Goal: Find specific page/section: Find specific page/section

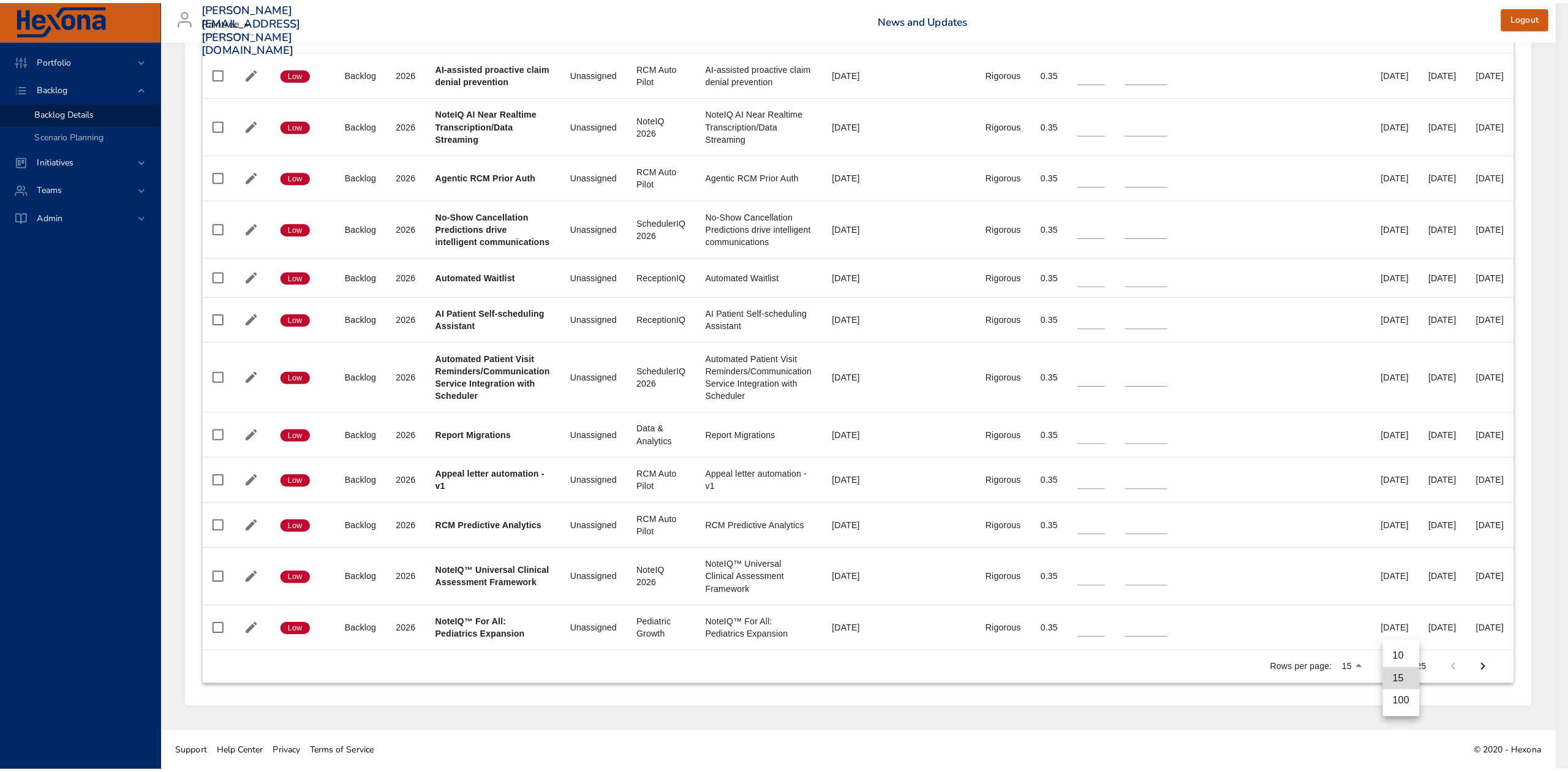
scroll to position [679, 0]
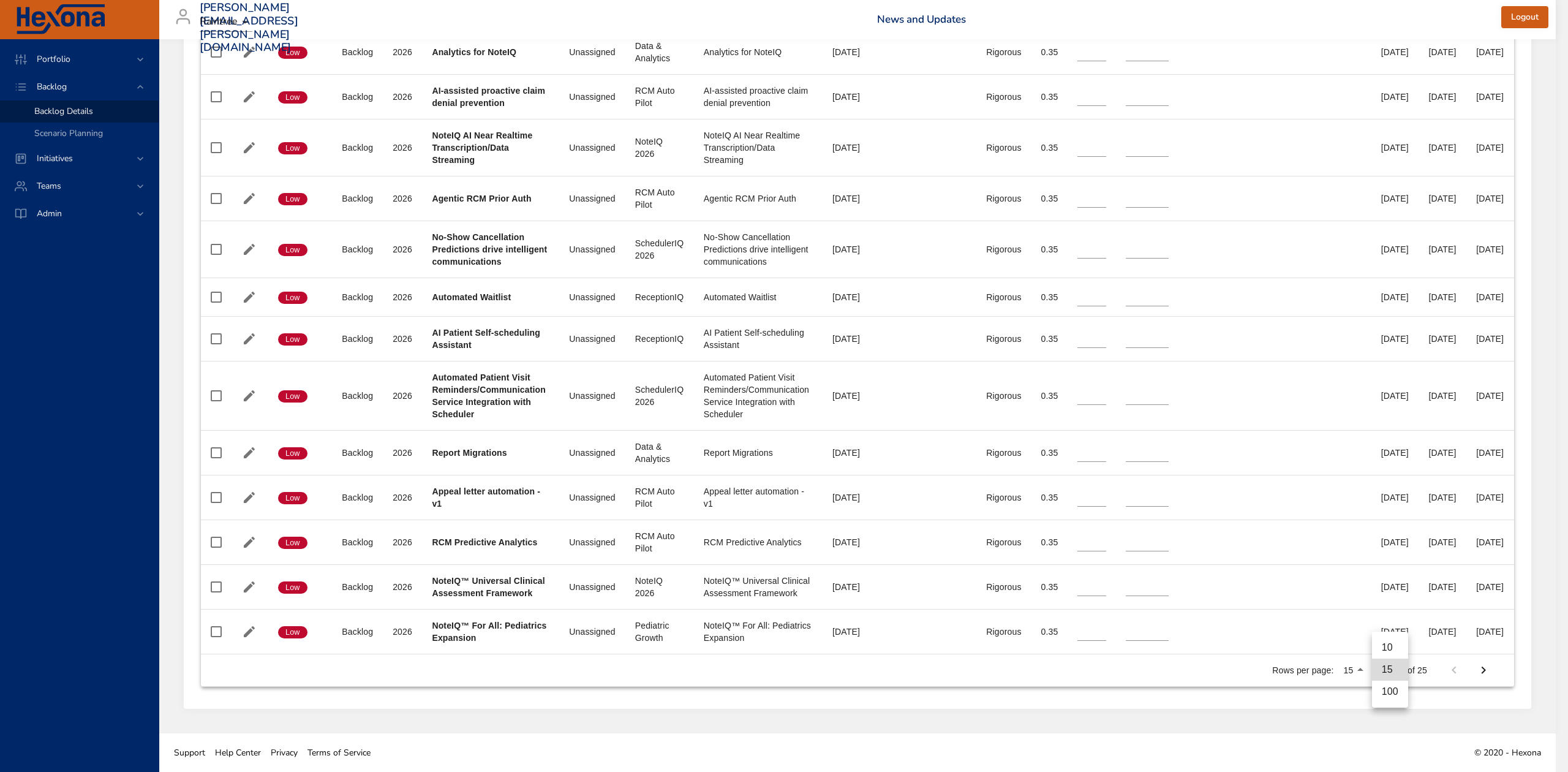
click at [1387, 692] on li "100" at bounding box center [1390, 691] width 36 height 22
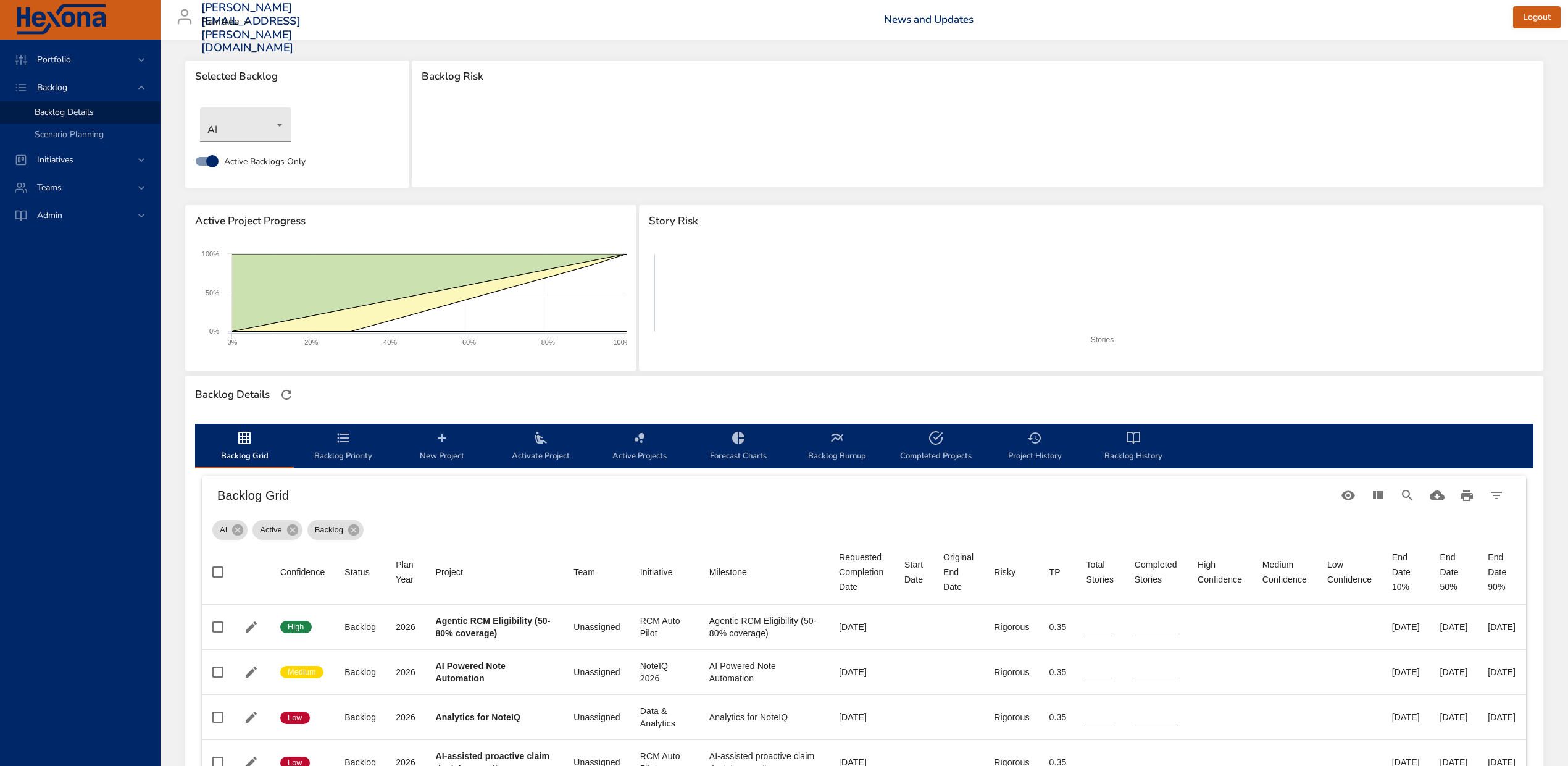
scroll to position [0, 0]
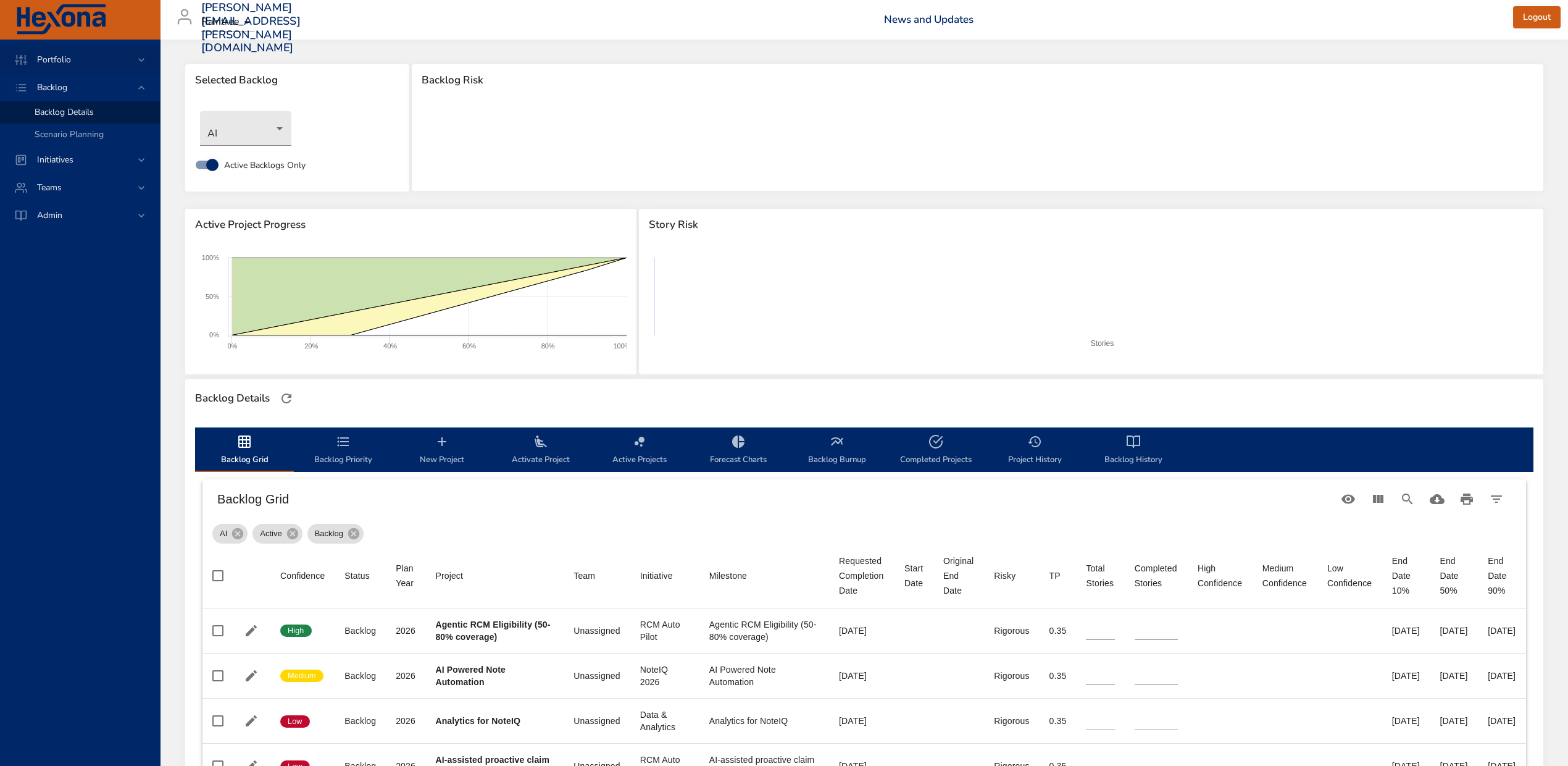
click at [52, 62] on span "Portfolio" at bounding box center [54, 59] width 54 height 11
click at [50, 84] on span "Risk Dashboard" at bounding box center [64, 83] width 60 height 11
click at [57, 159] on span "Initiatives" at bounding box center [55, 159] width 56 height 11
click at [57, 159] on span "Milestone Details" at bounding box center [67, 161] width 67 height 11
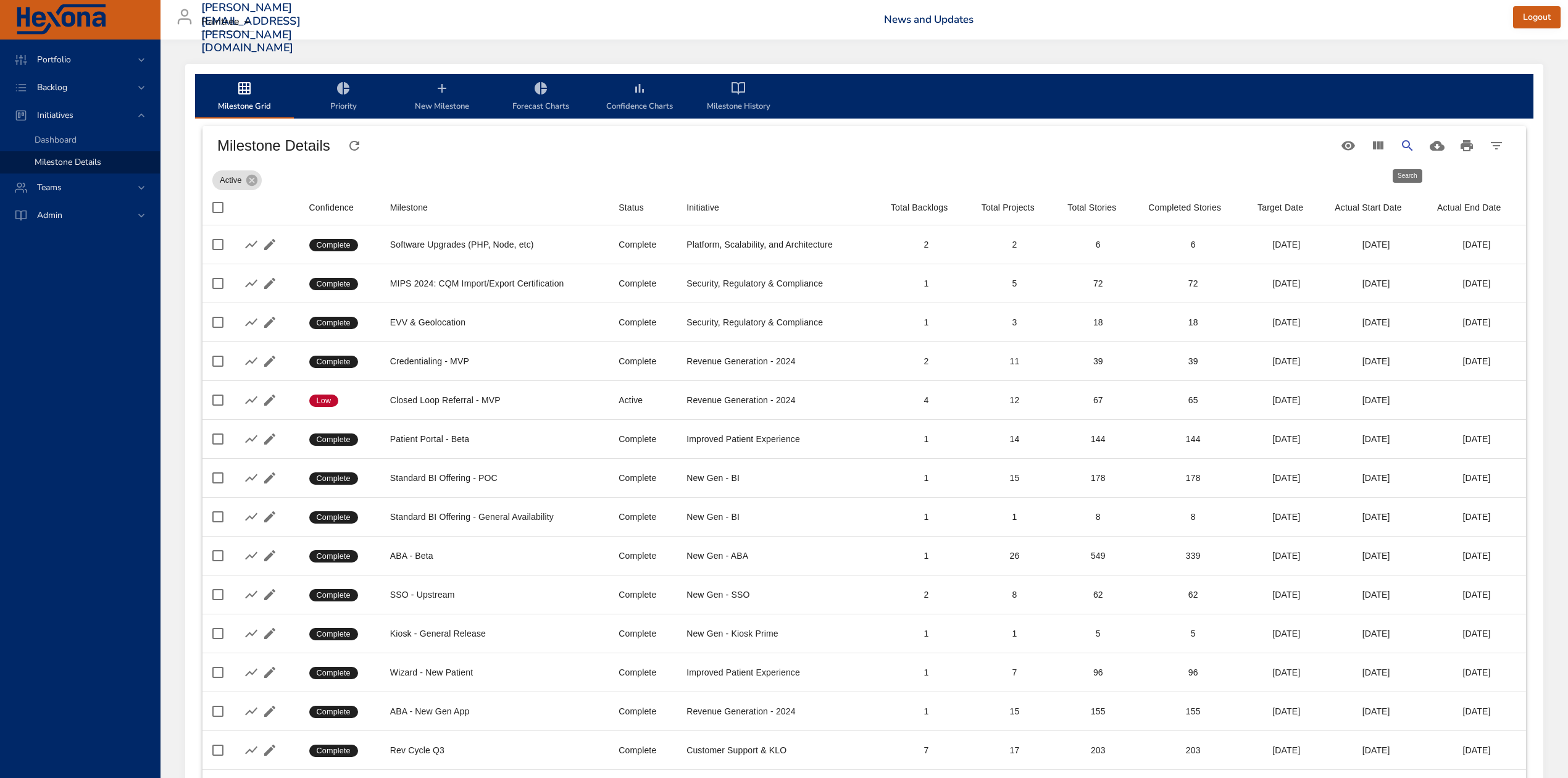
click at [1406, 147] on icon "Search" at bounding box center [1407, 145] width 11 height 11
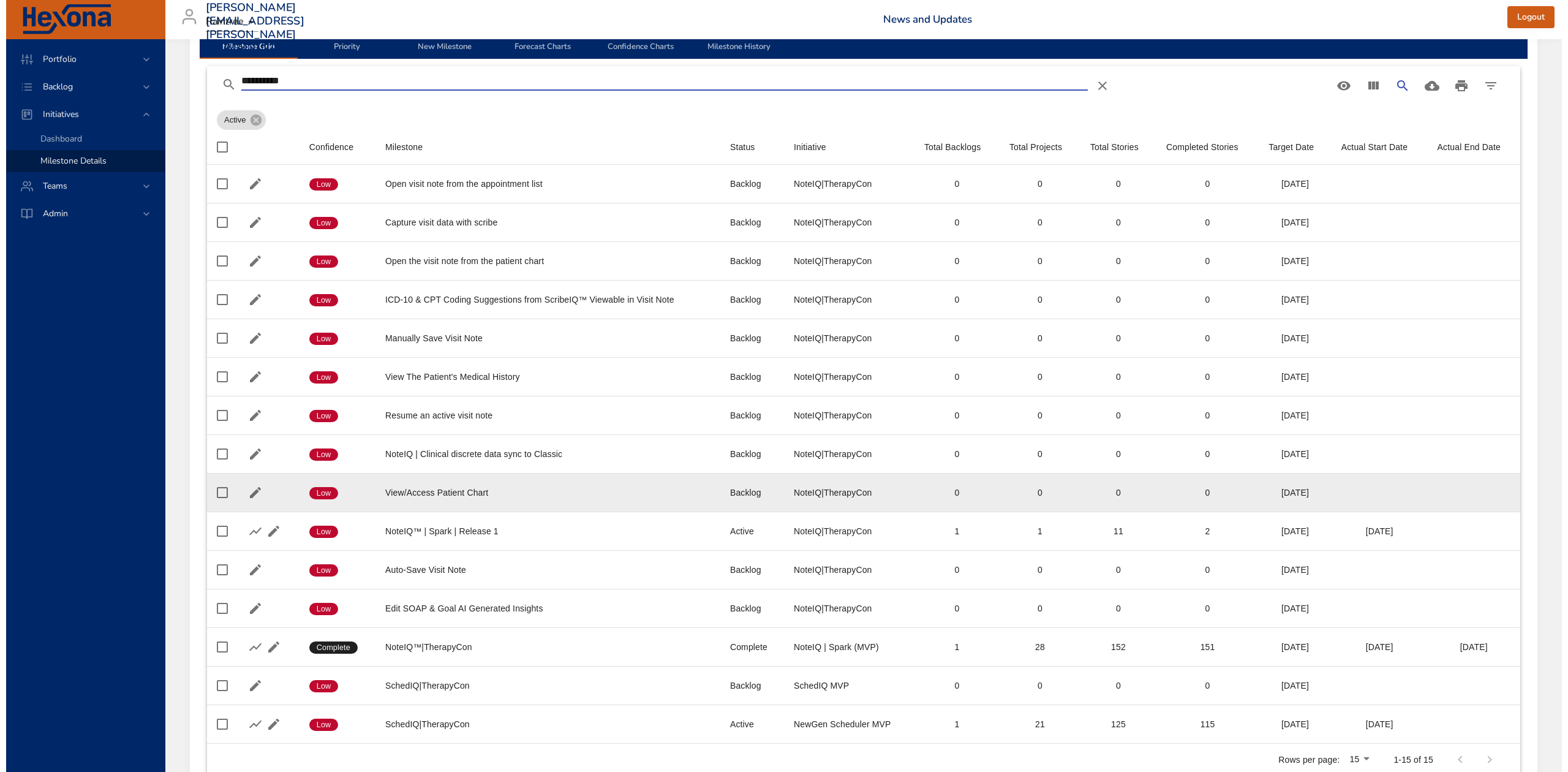
scroll to position [152, 0]
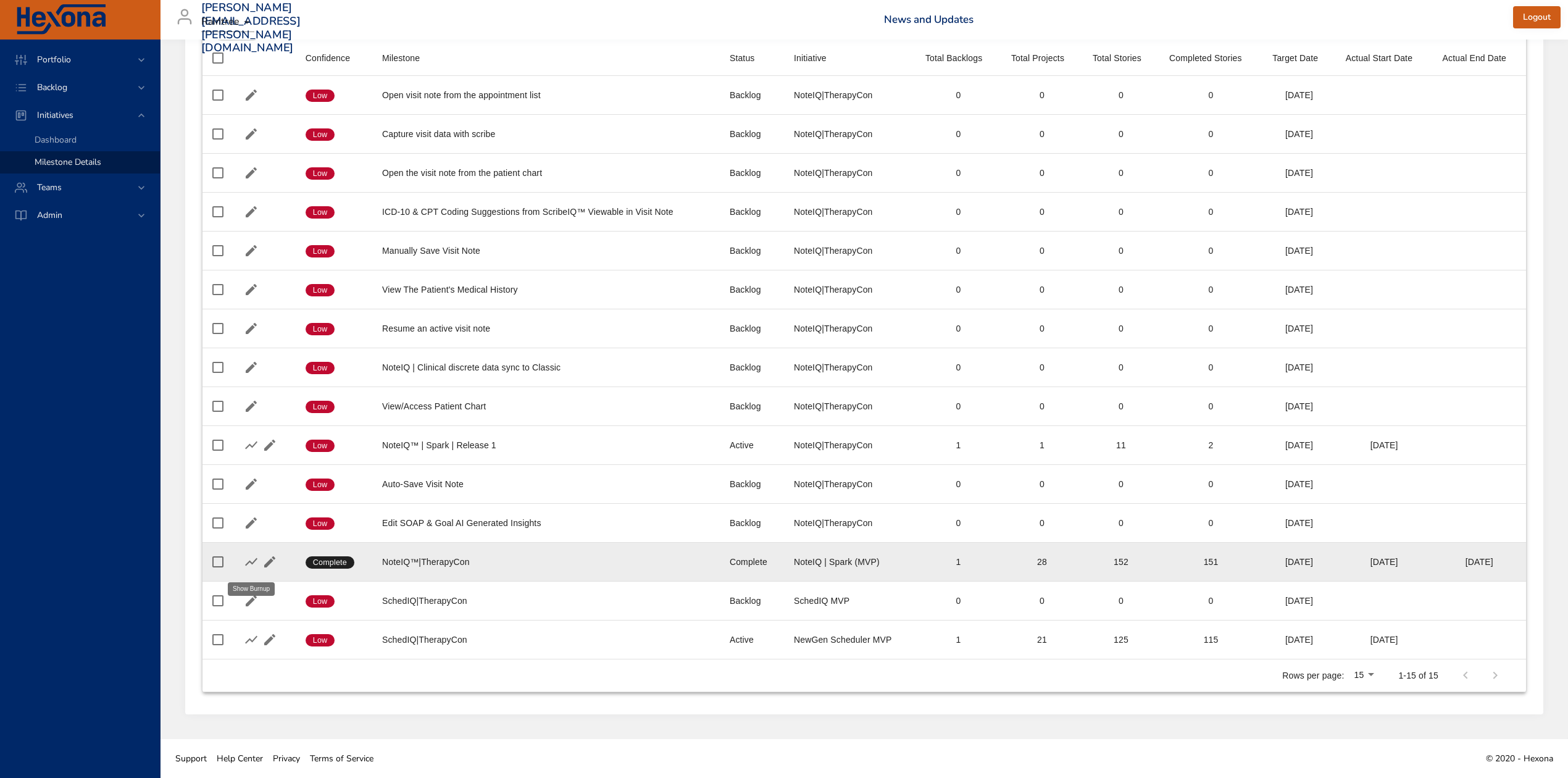
type input "**********"
click at [245, 557] on icon "button" at bounding box center [251, 562] width 15 height 15
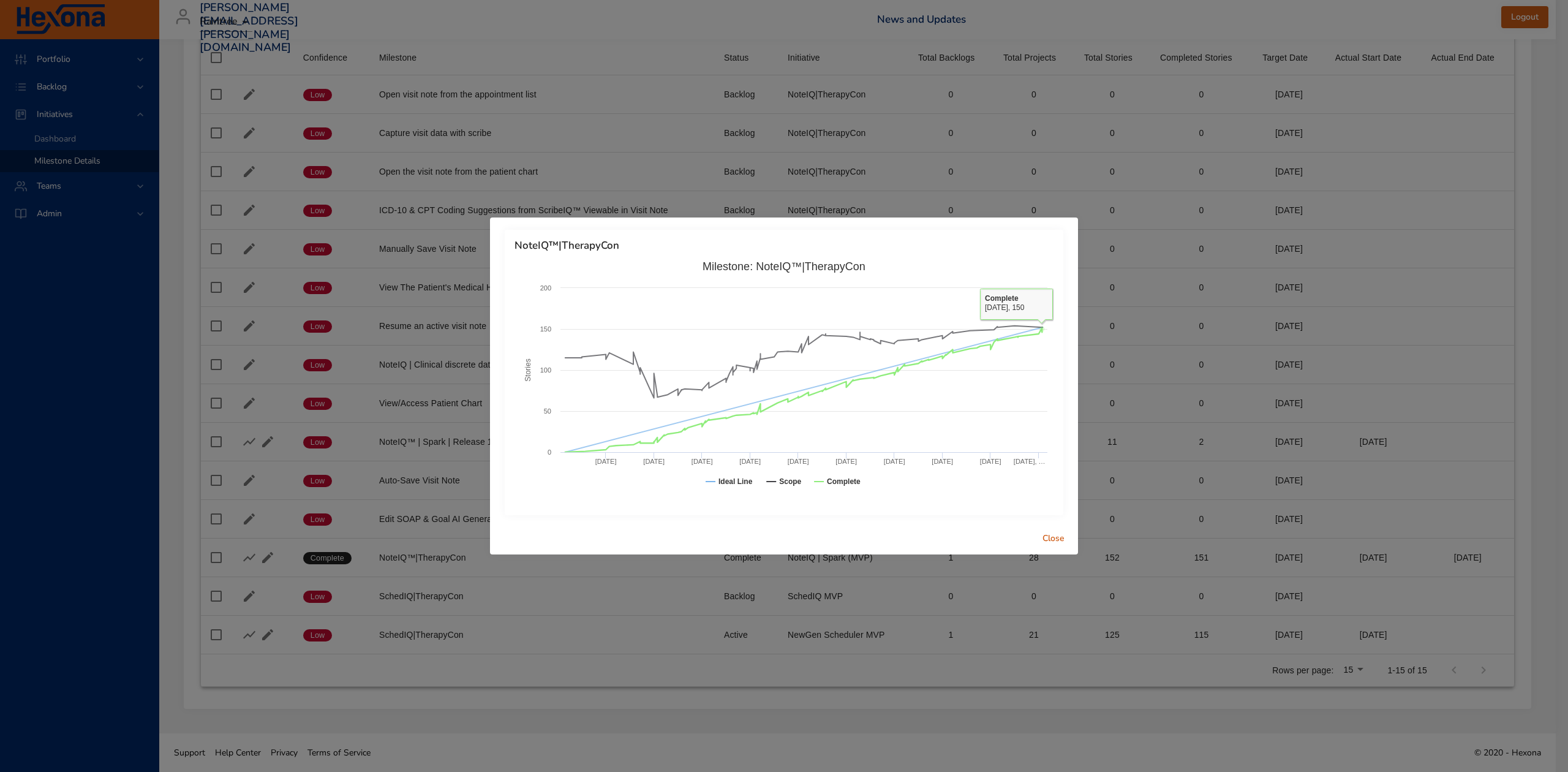
click at [1054, 531] on span "Close" at bounding box center [1053, 539] width 30 height 15
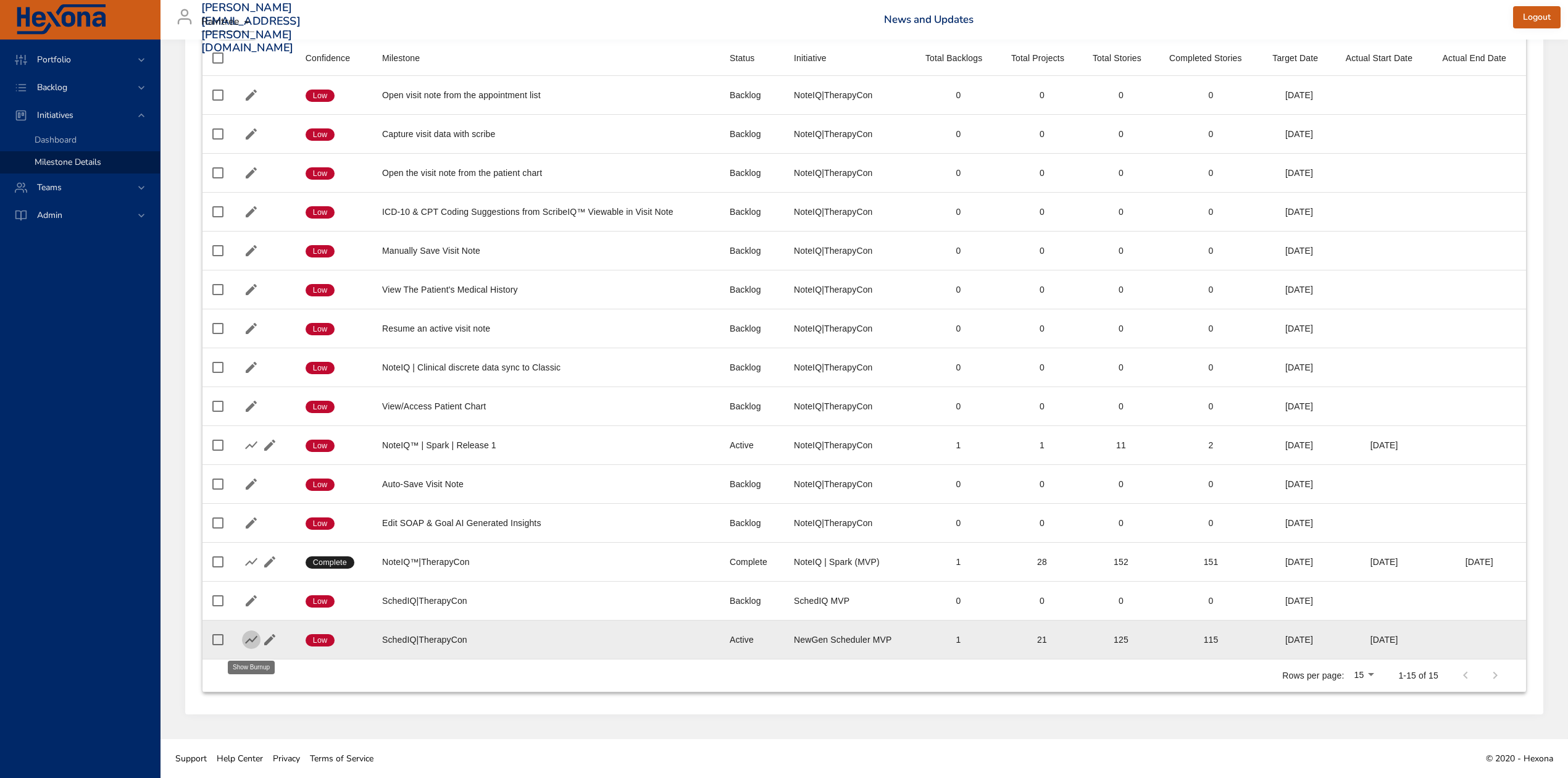
click at [252, 640] on icon "button" at bounding box center [251, 640] width 12 height 8
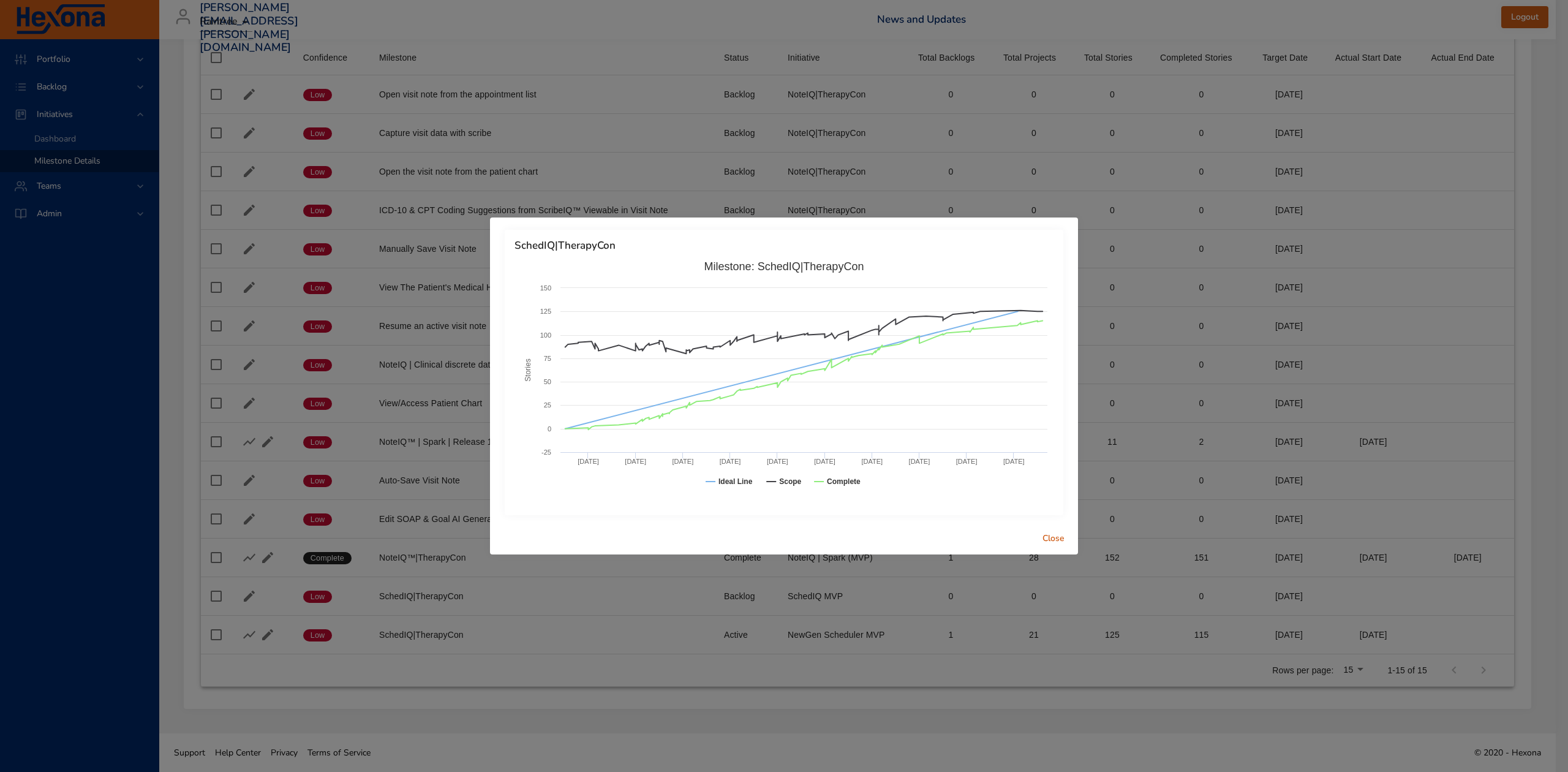
click at [1051, 537] on span "Close" at bounding box center [1053, 539] width 30 height 15
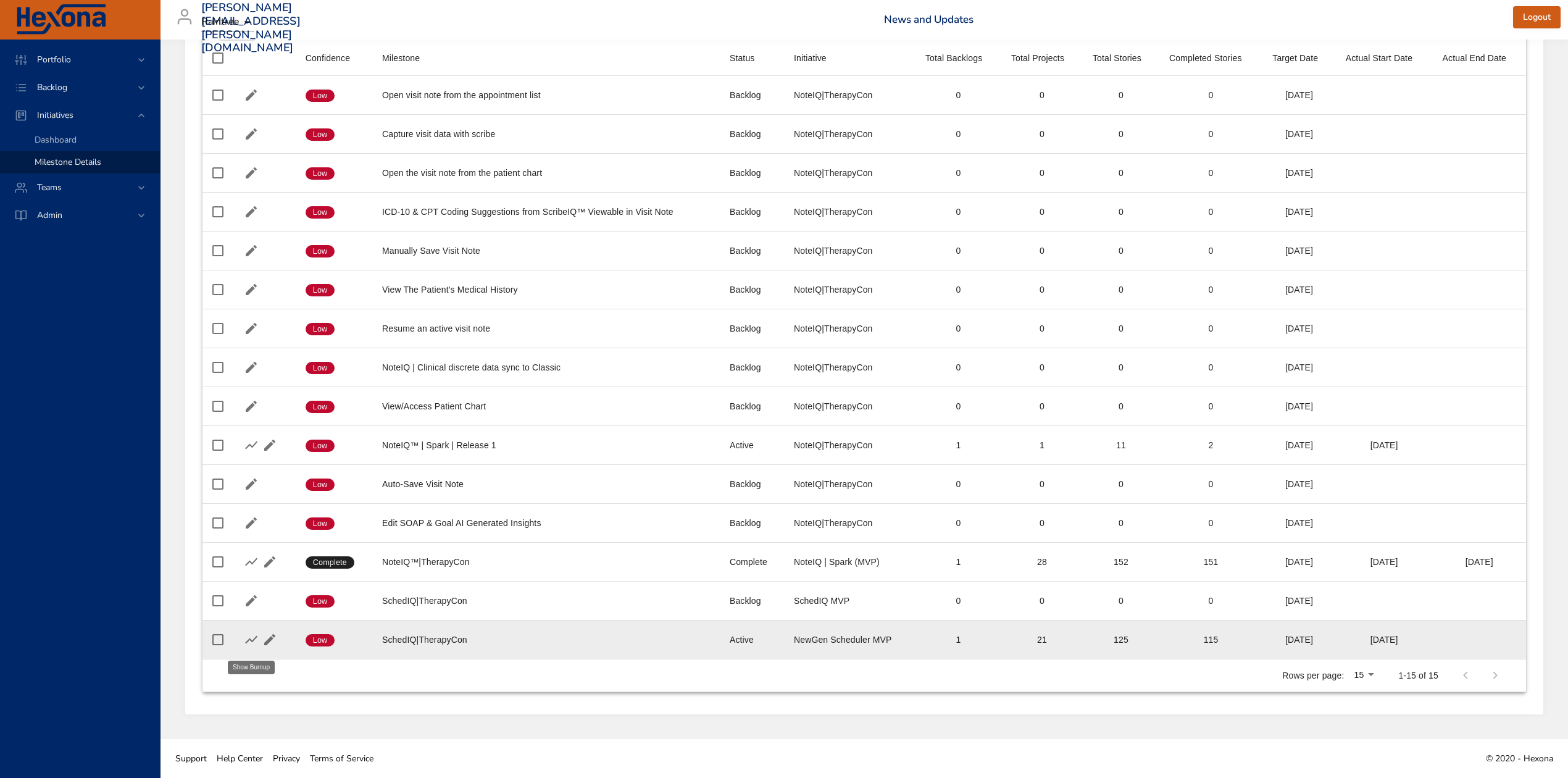
click at [247, 635] on icon "button" at bounding box center [251, 639] width 15 height 15
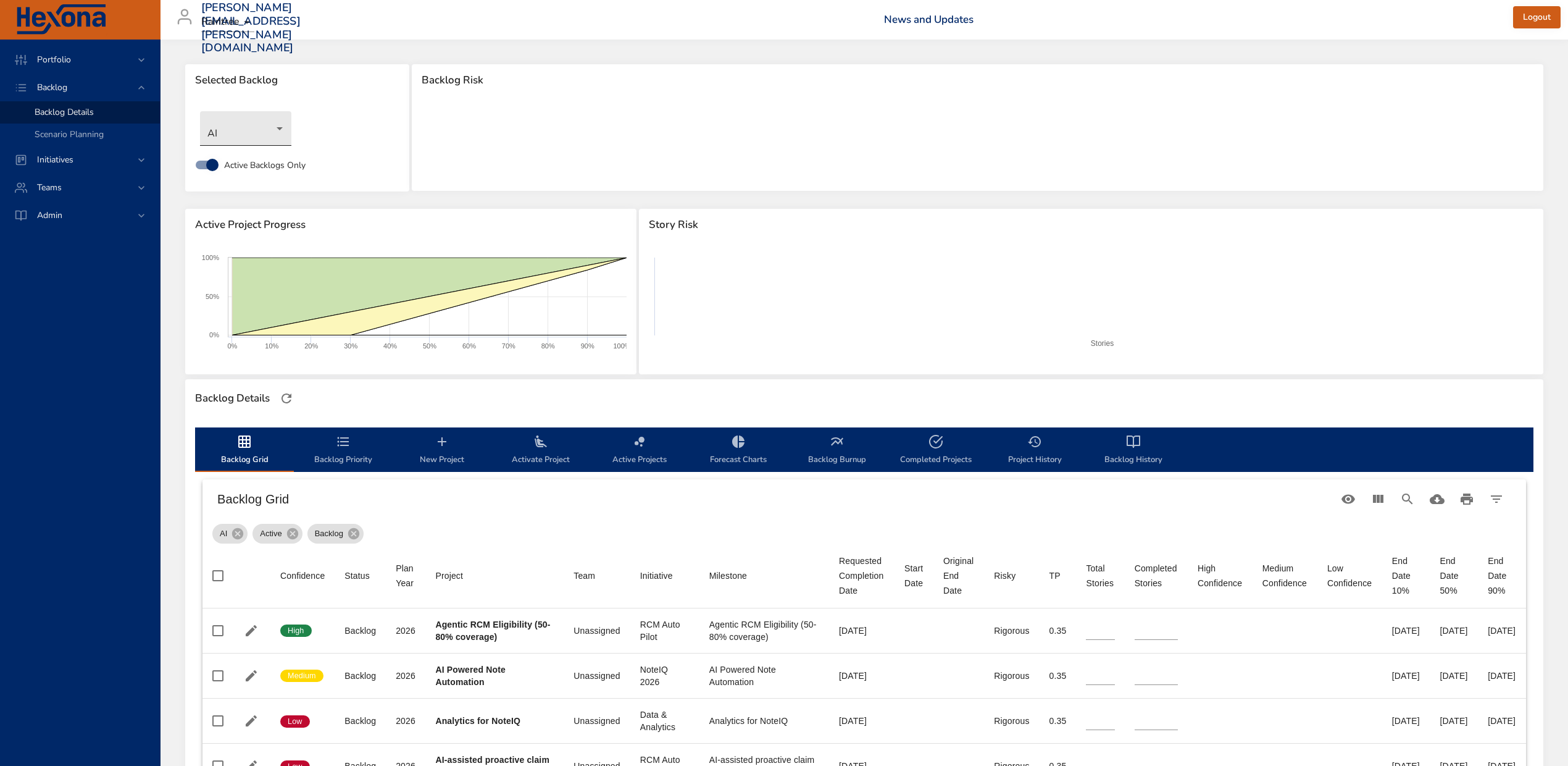
click at [278, 132] on body "Portfolio Backlog Backlog Details Scenario Planning Initiatives Teams Admin [PE…" at bounding box center [784, 383] width 1568 height 766
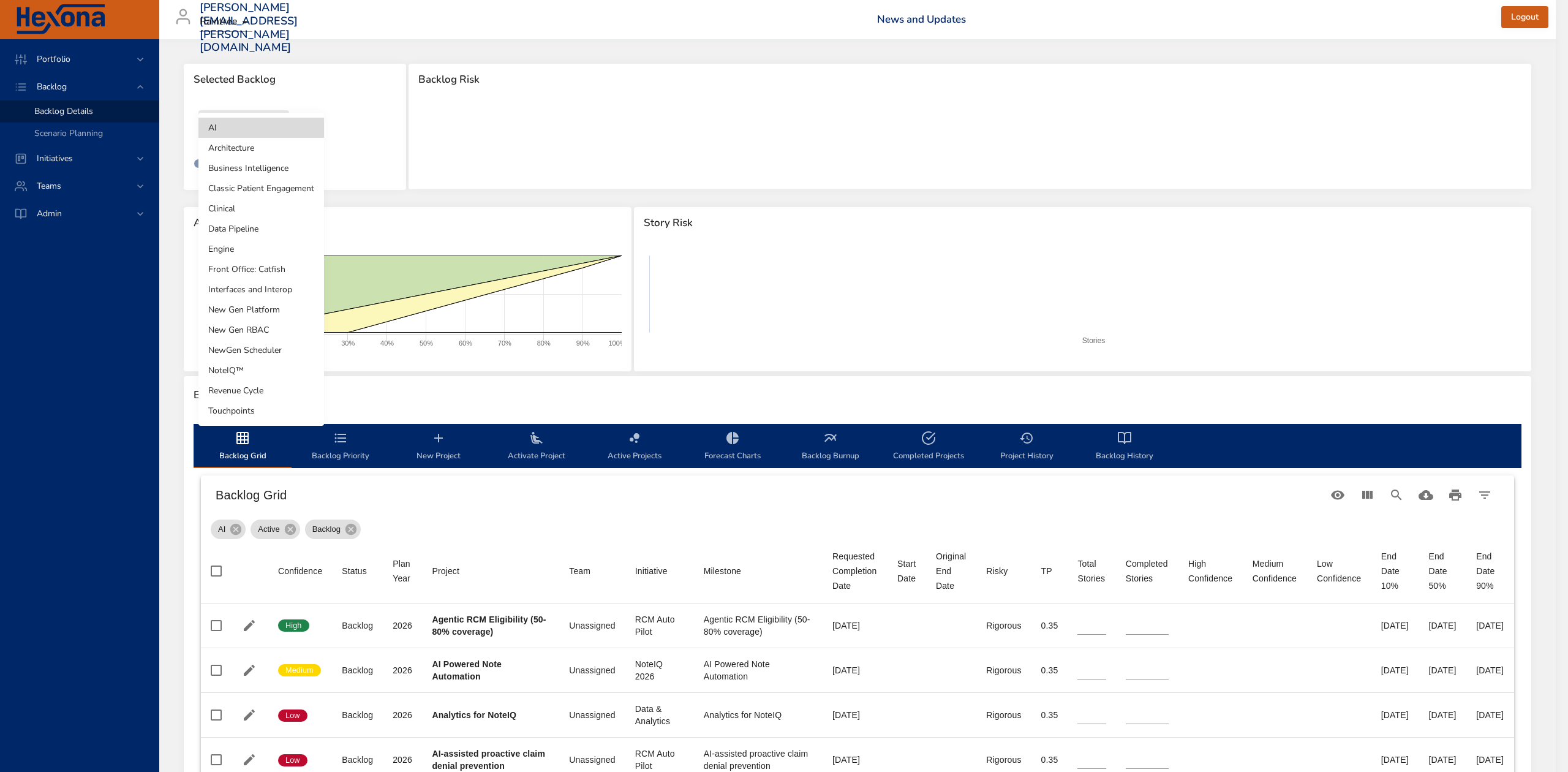
click at [222, 349] on li "NewGen Scheduler" at bounding box center [260, 350] width 125 height 20
